Goal: Check status: Check status

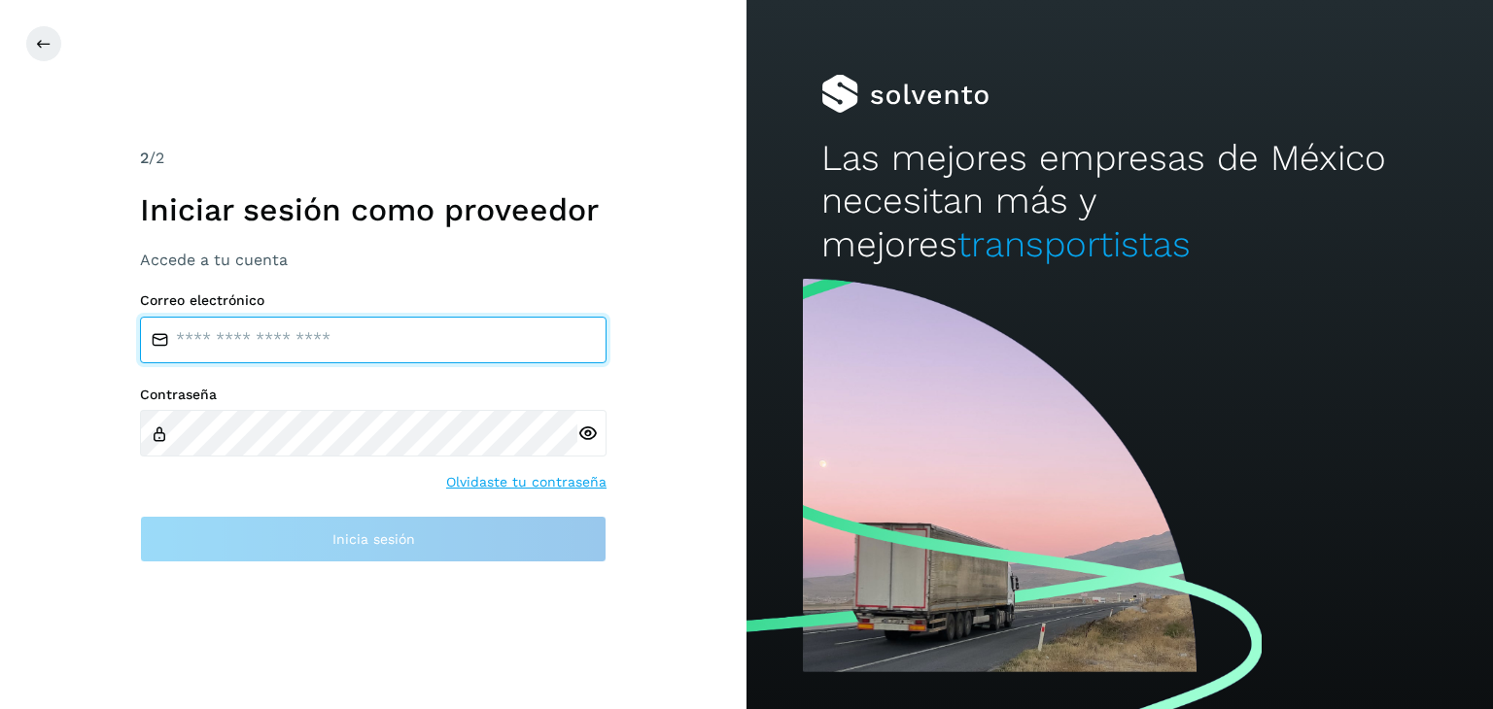
type input "**********"
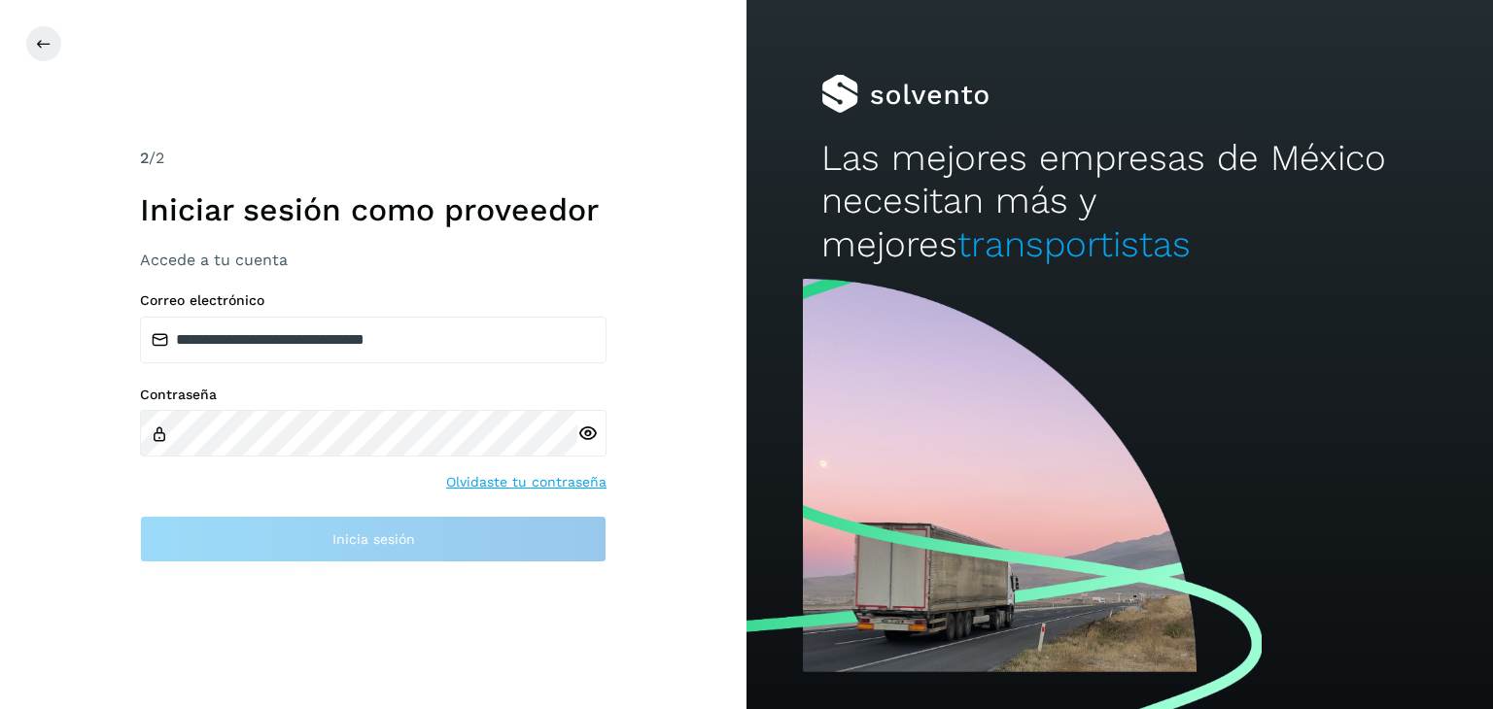
click at [386, 366] on div "**********" at bounding box center [373, 428] width 466 height 270
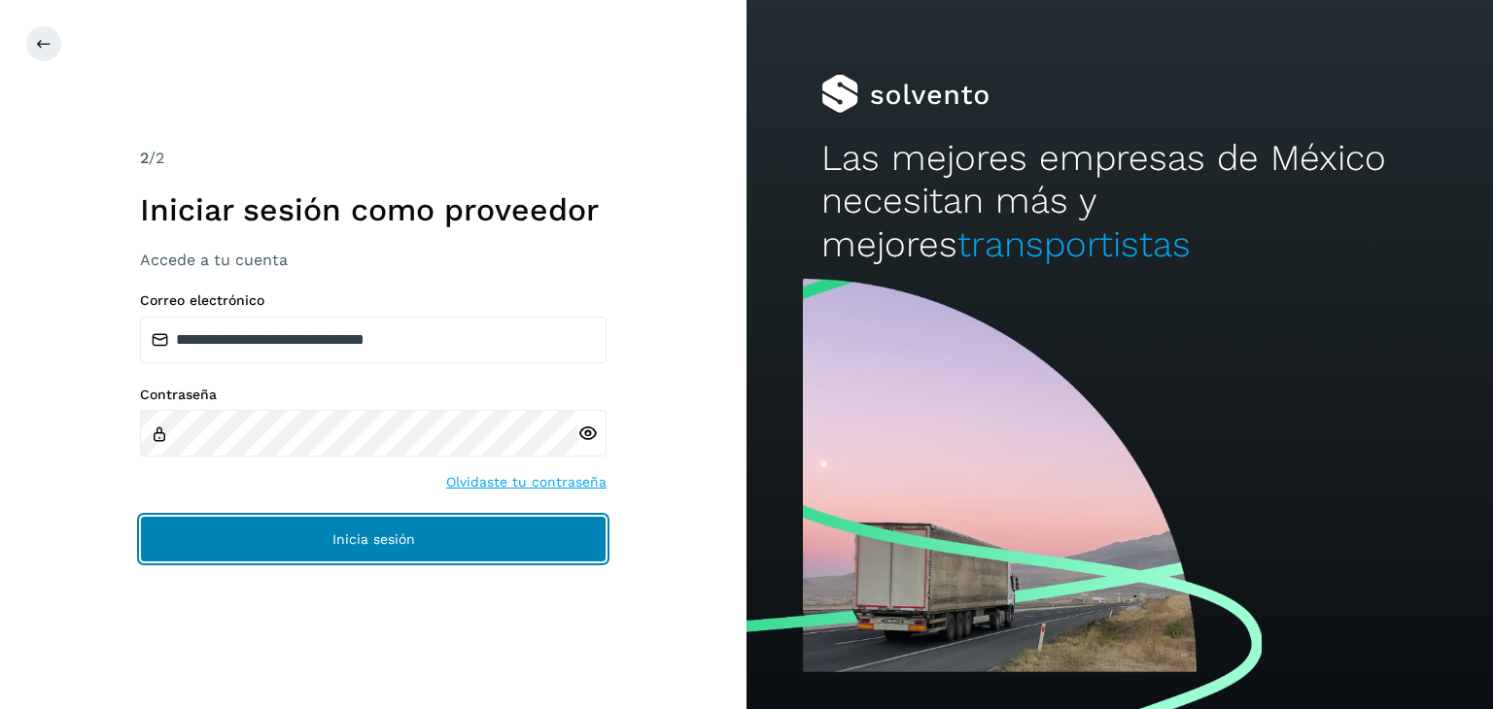
click at [412, 526] on button "Inicia sesión" at bounding box center [373, 539] width 466 height 47
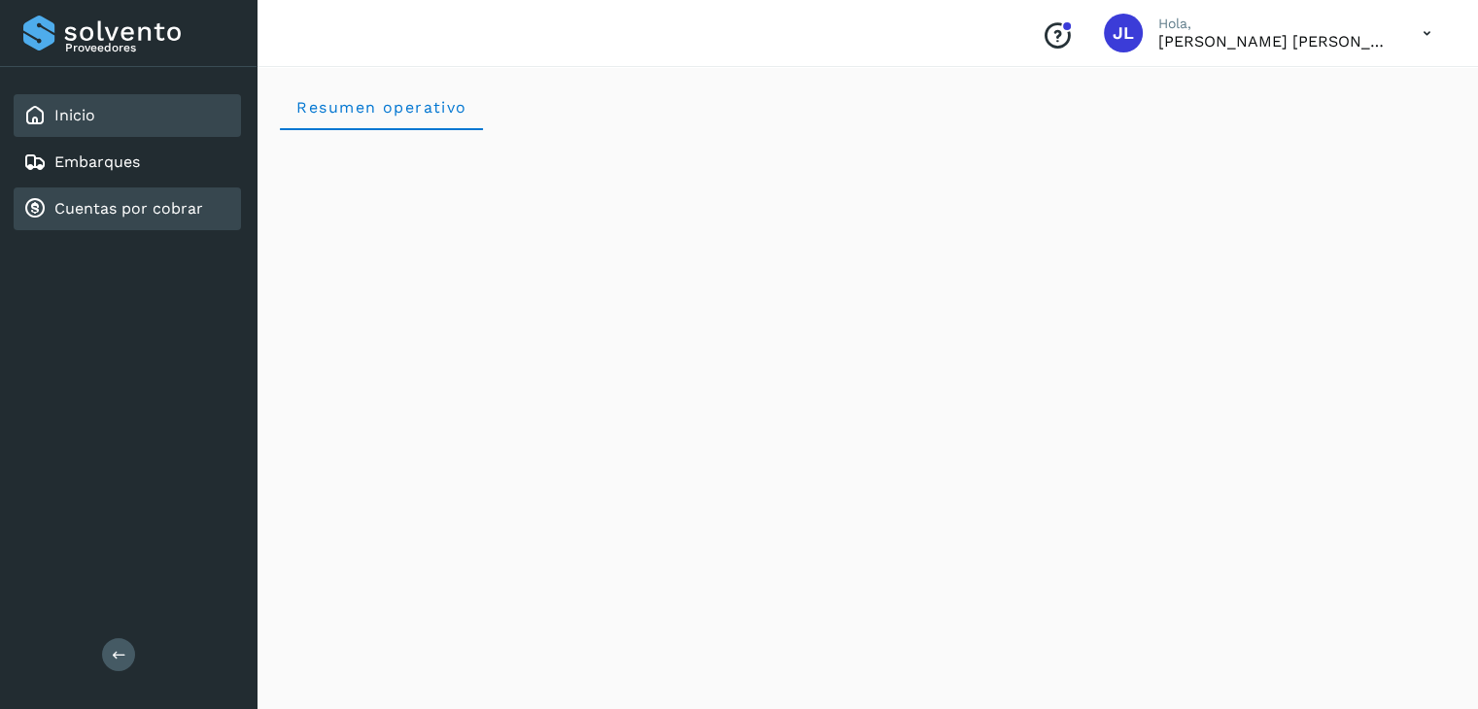
click at [153, 219] on div "Cuentas por cobrar" at bounding box center [127, 209] width 227 height 43
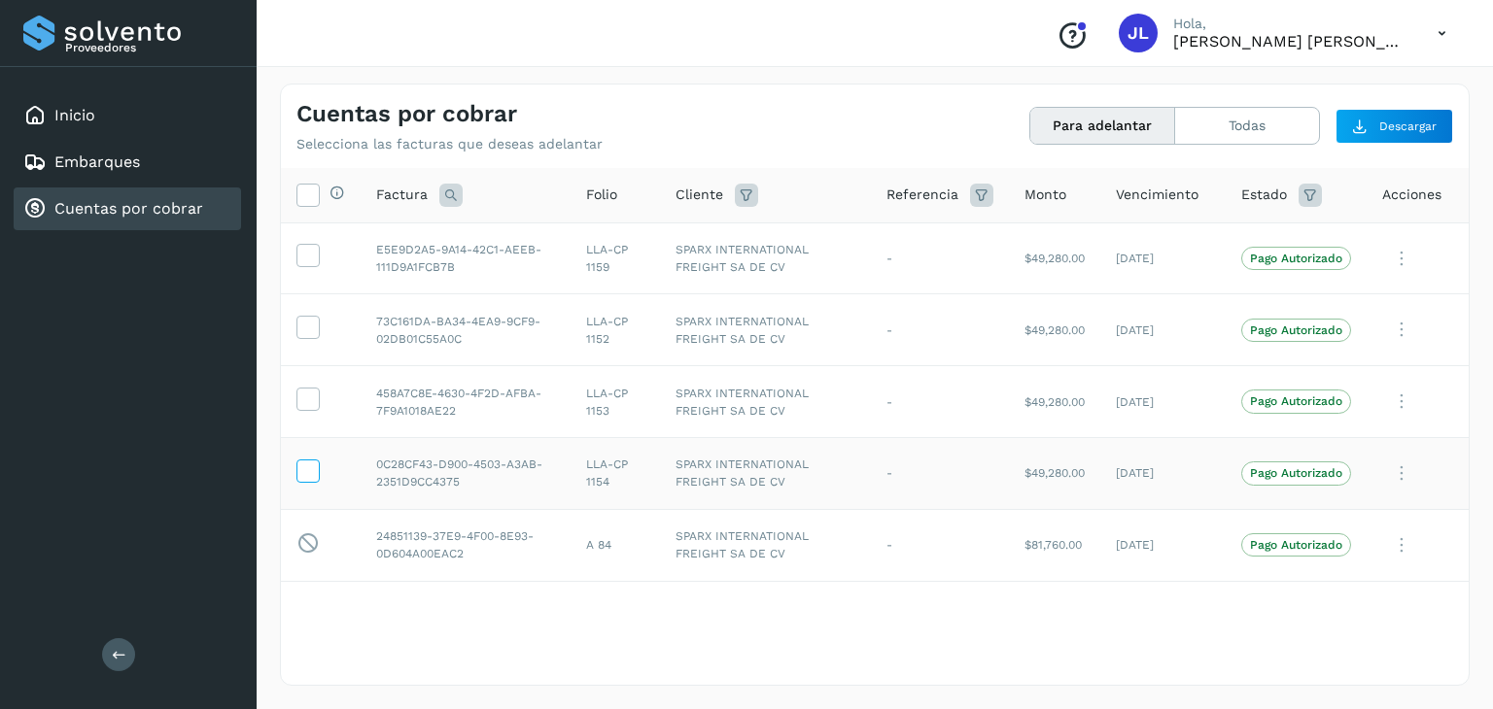
click at [309, 470] on icon at bounding box center [307, 470] width 20 height 20
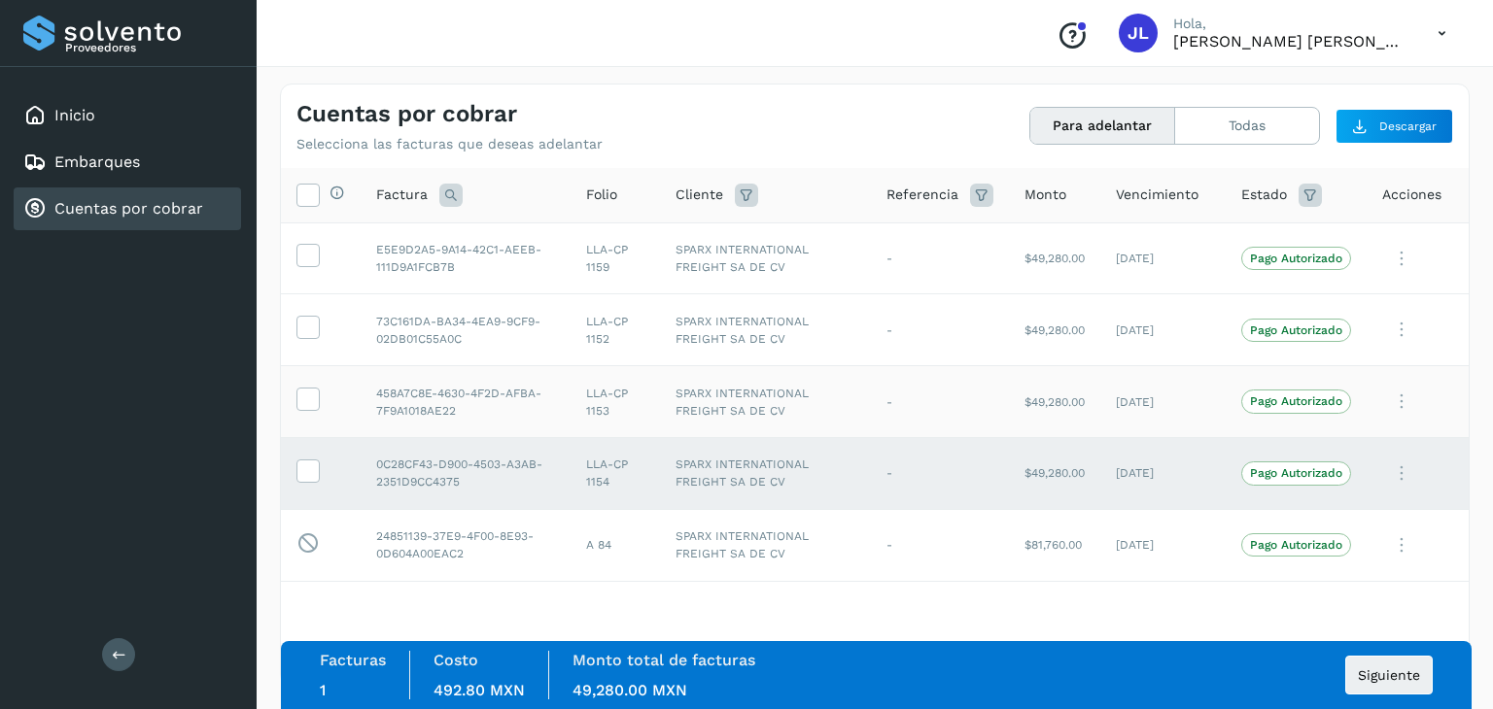
drag, startPoint x: 309, startPoint y: 403, endPoint x: 309, endPoint y: 385, distance: 18.5
click at [309, 401] on icon at bounding box center [307, 398] width 20 height 20
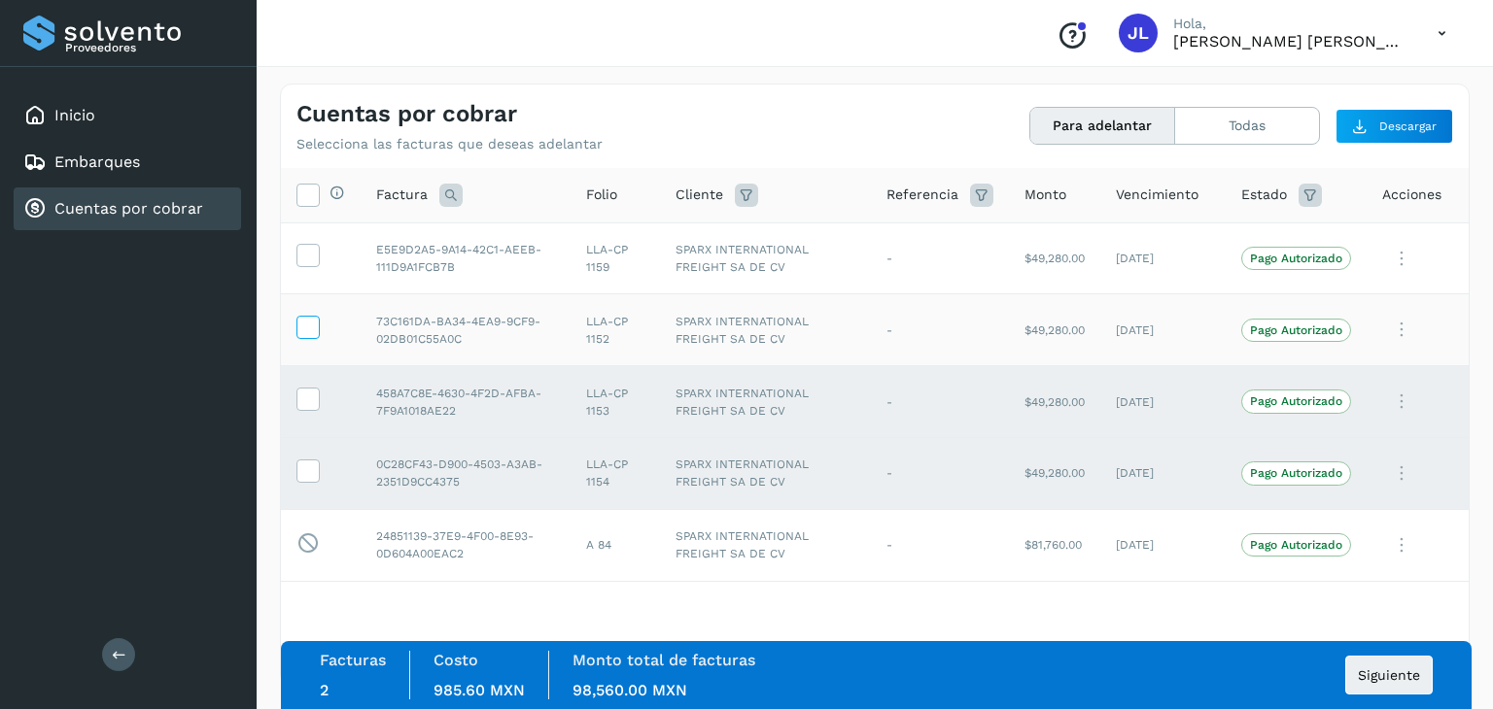
click at [312, 335] on icon at bounding box center [307, 326] width 20 height 20
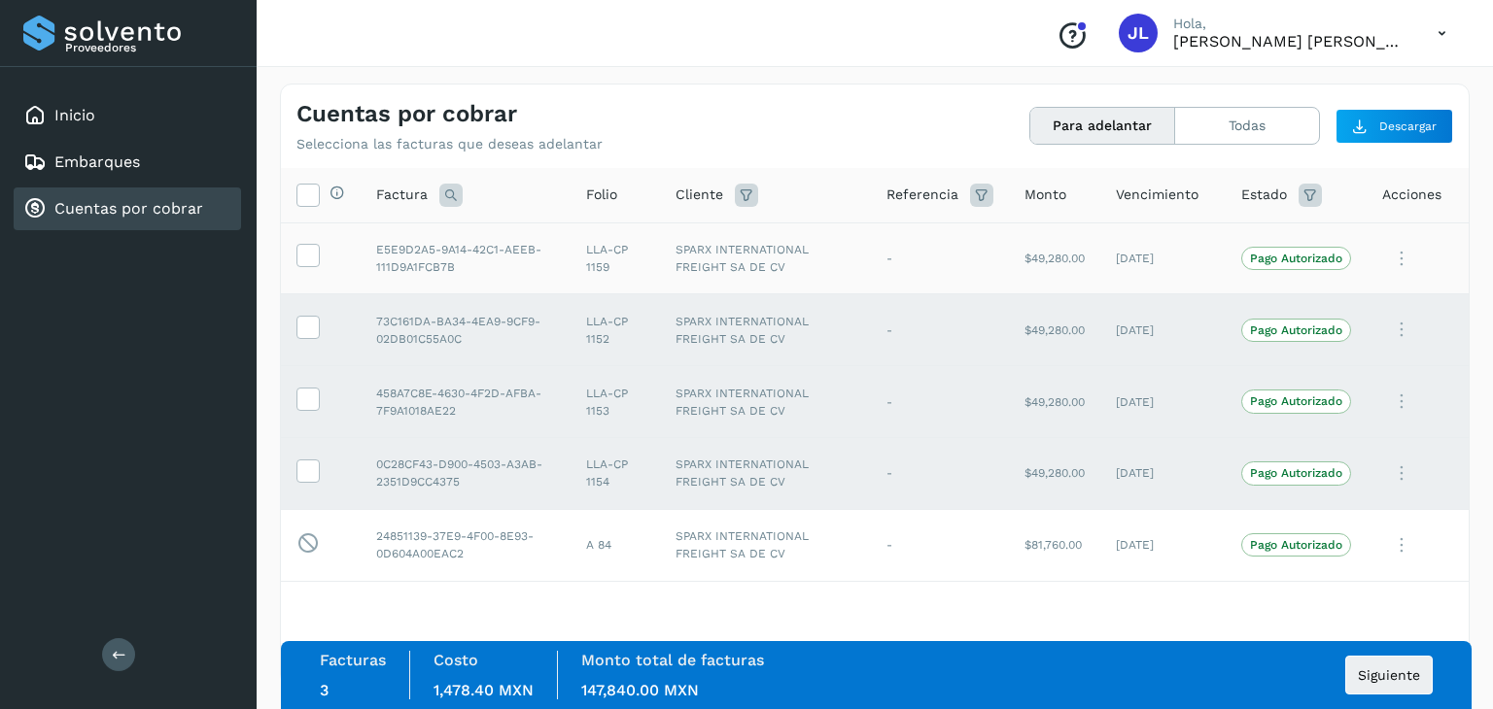
click at [319, 250] on td at bounding box center [321, 259] width 80 height 72
click at [319, 254] on td at bounding box center [321, 259] width 80 height 72
click at [313, 258] on icon at bounding box center [307, 254] width 20 height 20
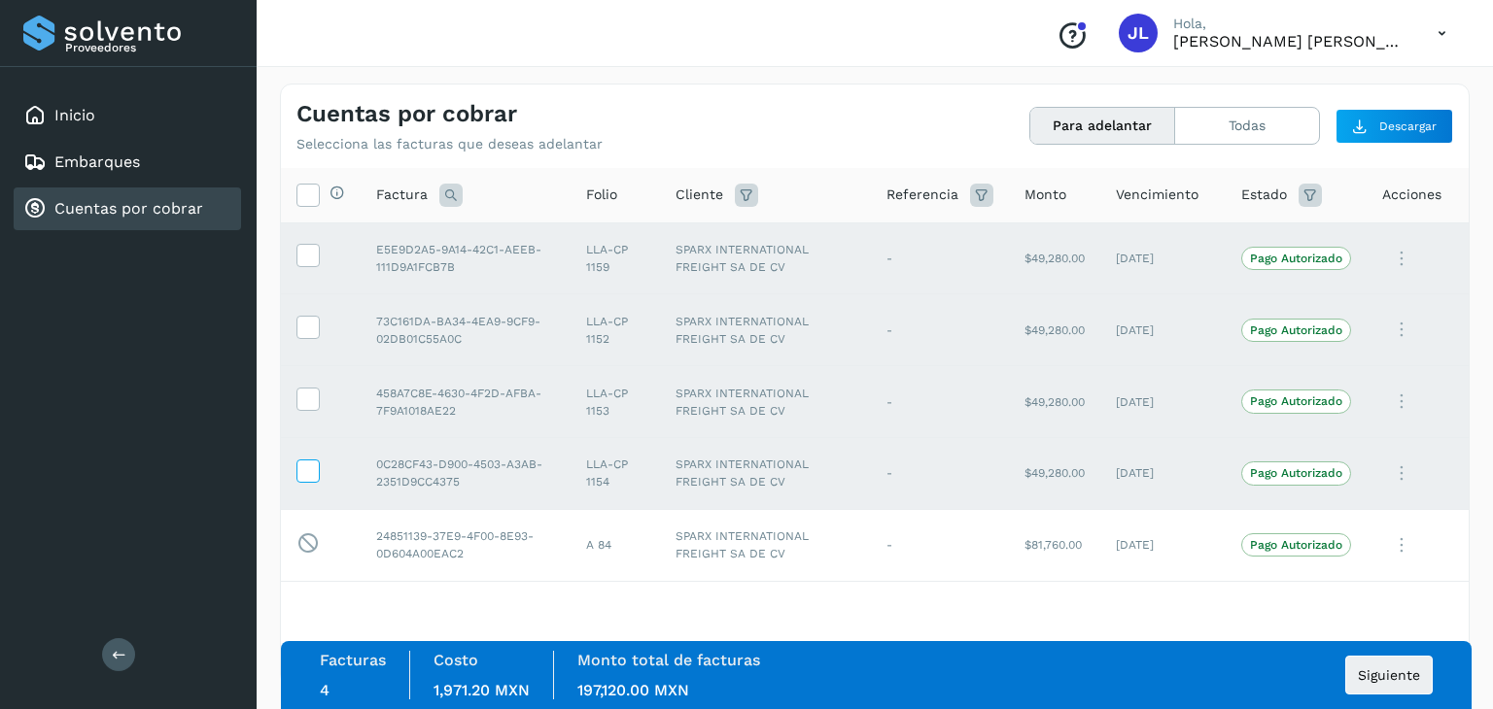
click at [307, 462] on icon at bounding box center [307, 470] width 20 height 20
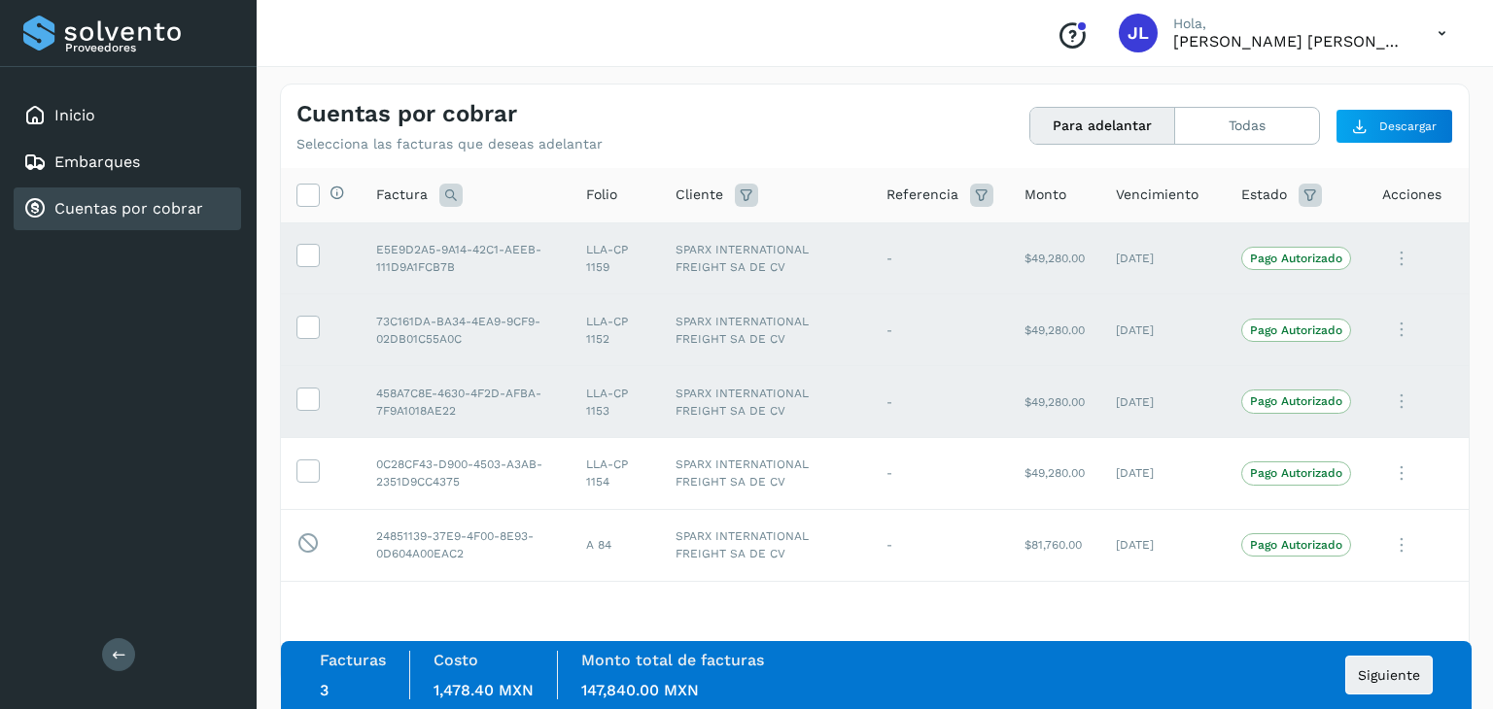
click at [299, 424] on td at bounding box center [321, 402] width 80 height 72
click at [305, 409] on label at bounding box center [307, 399] width 23 height 23
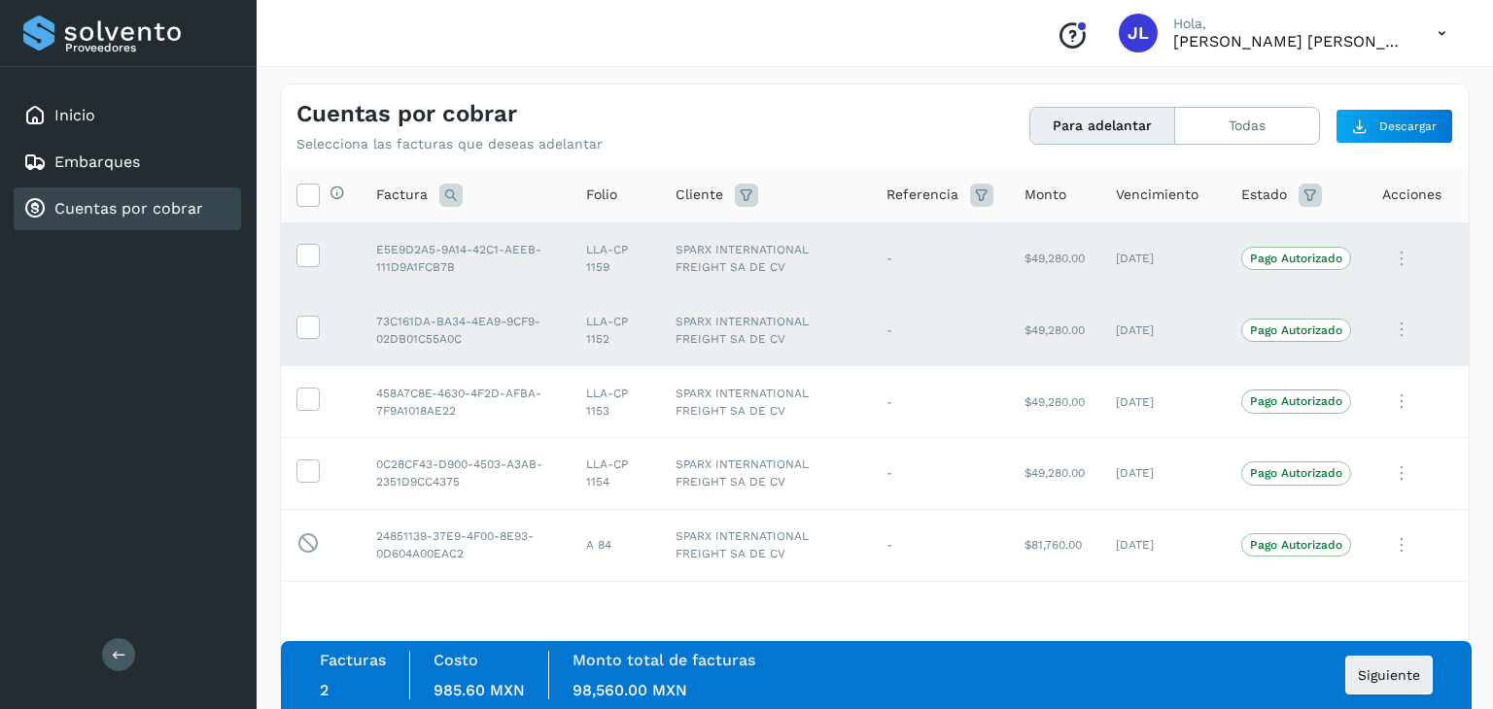
click at [303, 347] on td at bounding box center [321, 330] width 80 height 72
click at [306, 327] on icon at bounding box center [307, 326] width 20 height 20
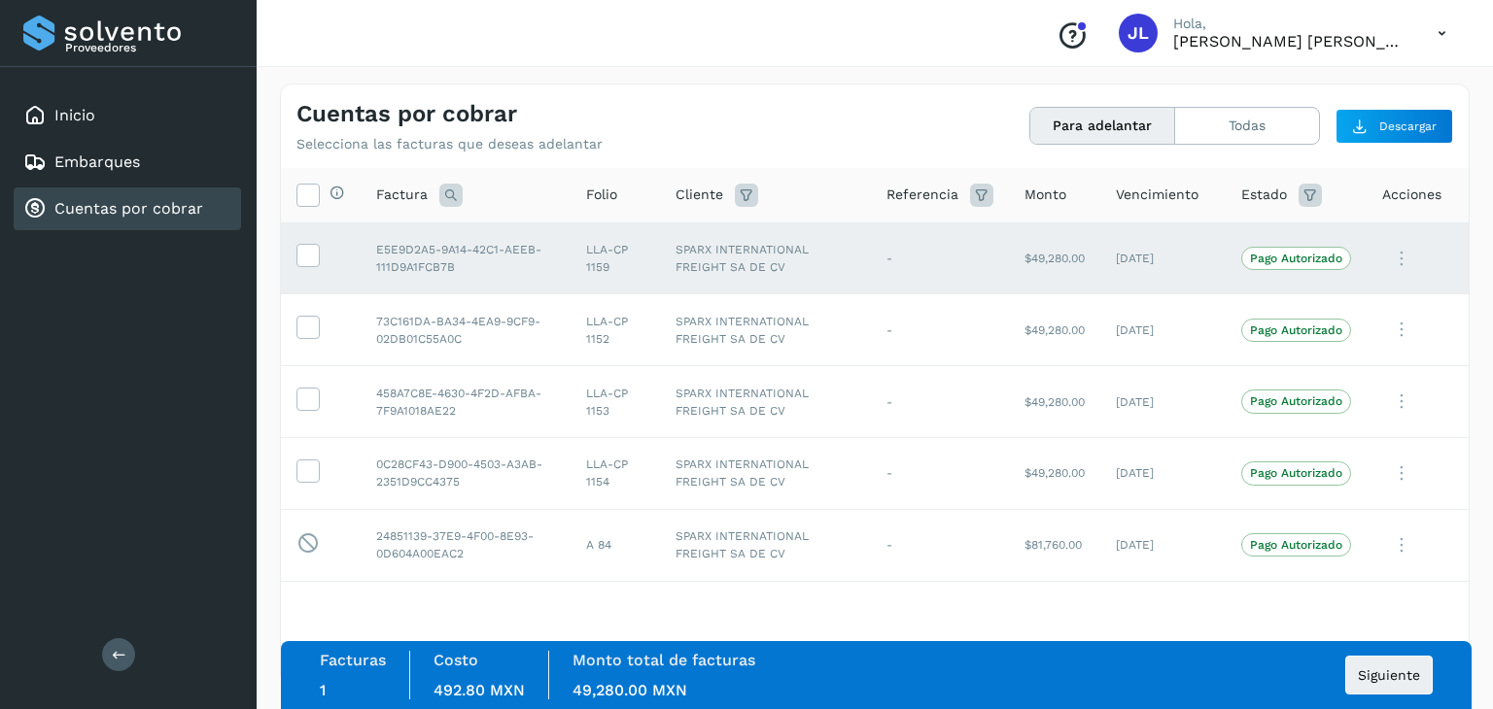
click at [307, 279] on td at bounding box center [321, 259] width 80 height 72
click at [308, 265] on span at bounding box center [307, 260] width 20 height 14
